Goal: Transaction & Acquisition: Book appointment/travel/reservation

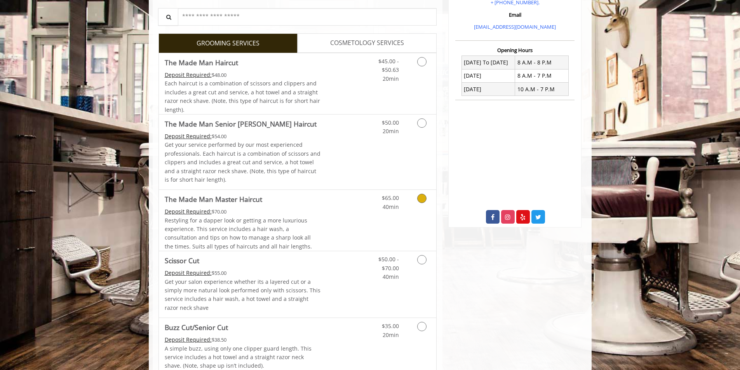
scroll to position [155, 0]
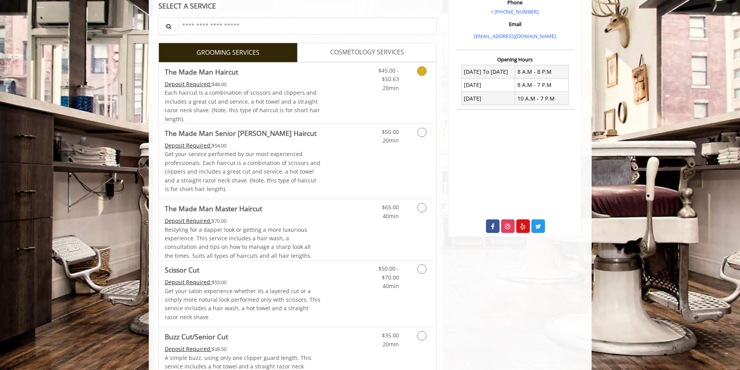
click at [422, 68] on icon "Grooming services" at bounding box center [421, 70] width 9 height 9
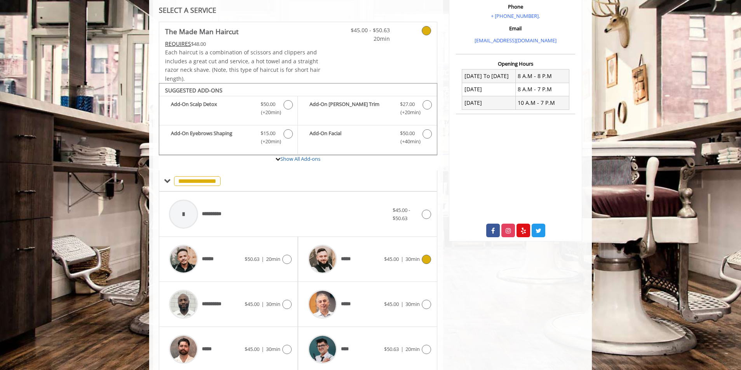
scroll to position [234, 0]
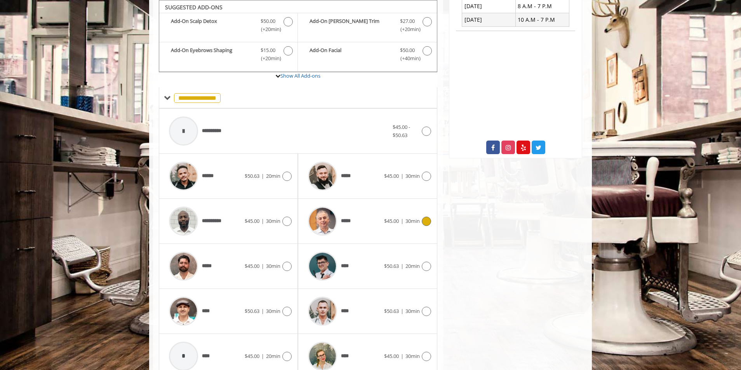
click at [426, 221] on icon at bounding box center [426, 221] width 9 height 9
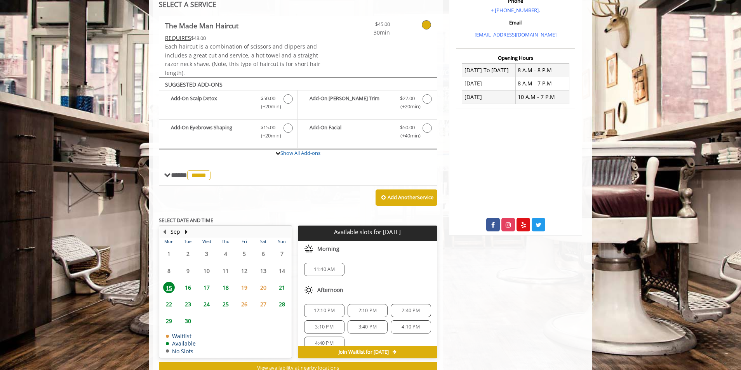
scroll to position [145, 0]
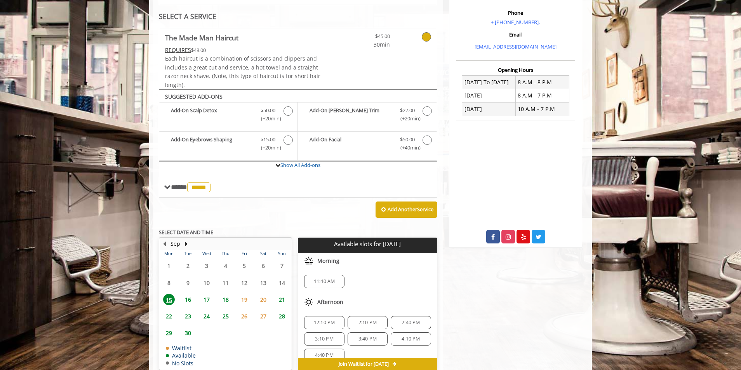
click at [361, 321] on span "2:10 PM" at bounding box center [368, 323] width 18 height 6
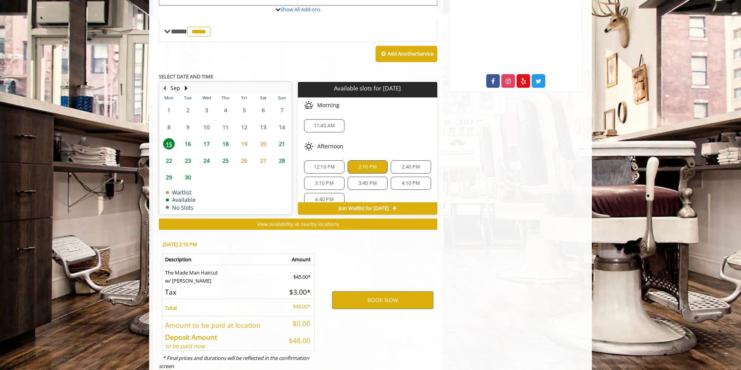
scroll to position [324, 0]
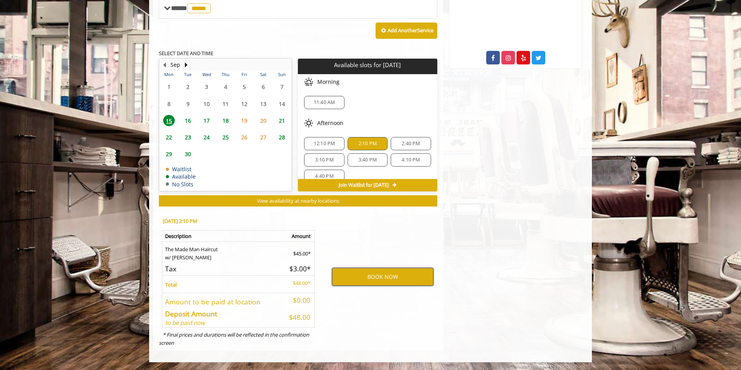
click at [385, 277] on button "BOOK NOW" at bounding box center [382, 277] width 101 height 18
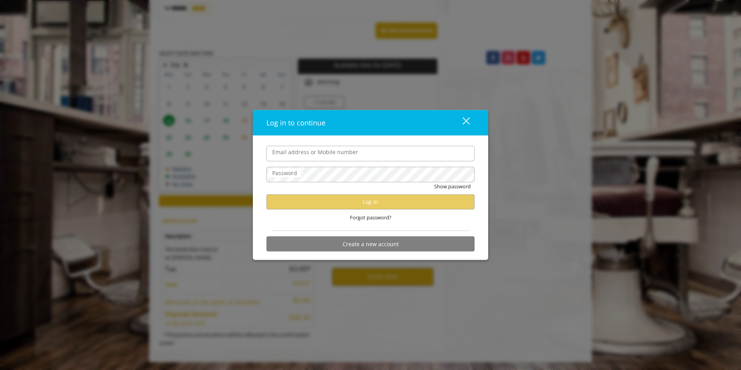
type input "**********"
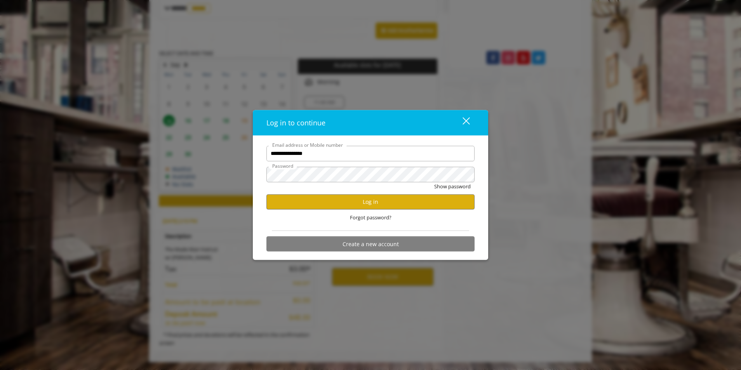
scroll to position [0, 0]
click at [368, 204] on button "Log in" at bounding box center [371, 201] width 208 height 15
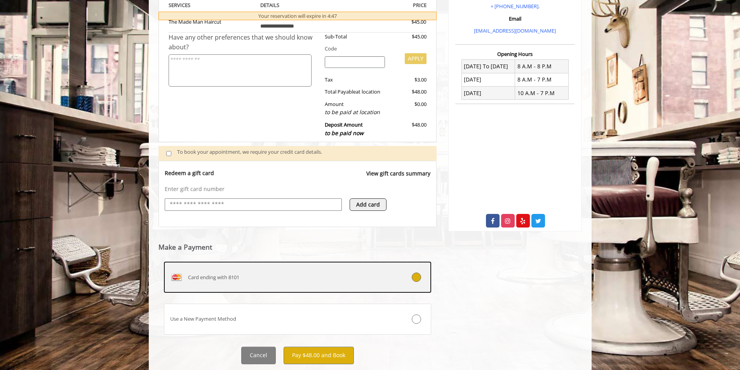
scroll to position [180, 0]
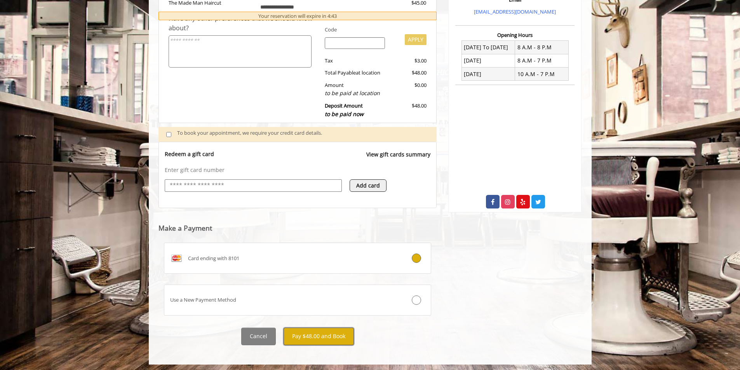
click at [322, 336] on button "Pay $48.00 and Book" at bounding box center [319, 336] width 70 height 17
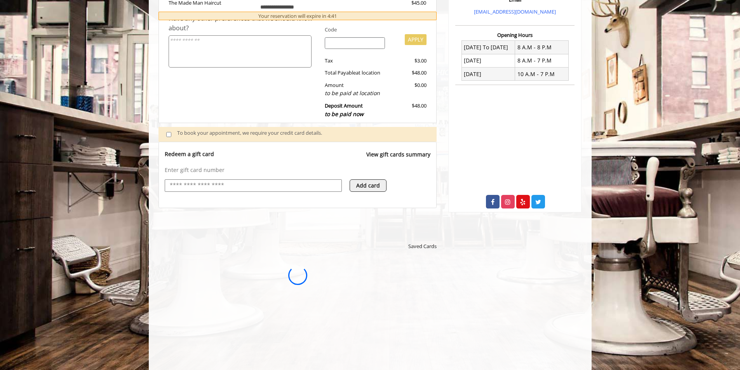
scroll to position [0, 0]
